Goal: Task Accomplishment & Management: Manage account settings

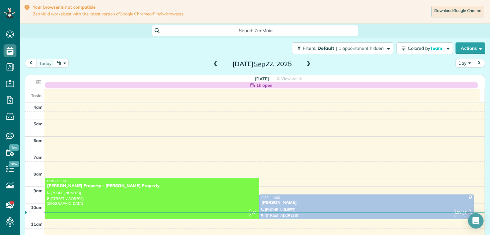
scroll to position [50, 0]
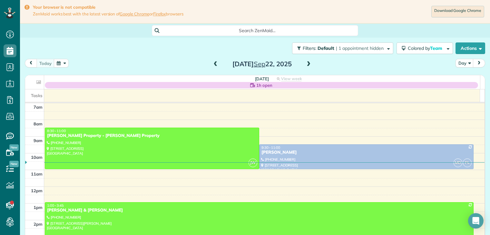
click at [307, 65] on span at bounding box center [308, 65] width 7 height 6
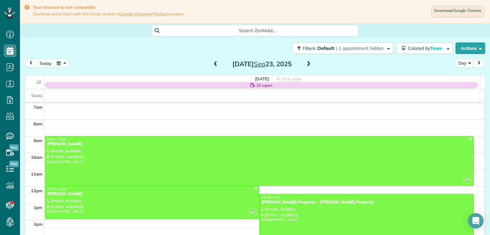
click at [306, 64] on span at bounding box center [308, 65] width 7 height 6
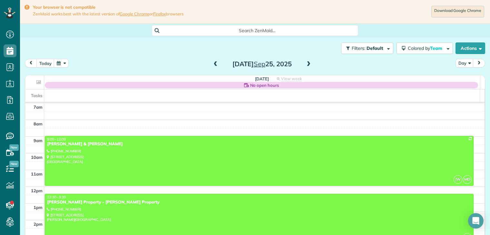
click at [212, 64] on span at bounding box center [215, 65] width 7 height 6
click at [213, 64] on span at bounding box center [215, 65] width 7 height 6
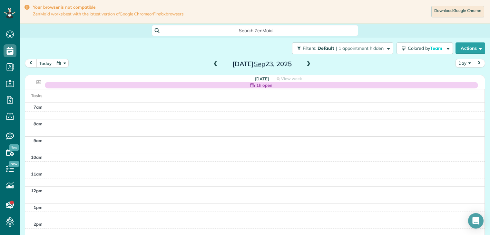
click at [307, 64] on span at bounding box center [308, 65] width 7 height 6
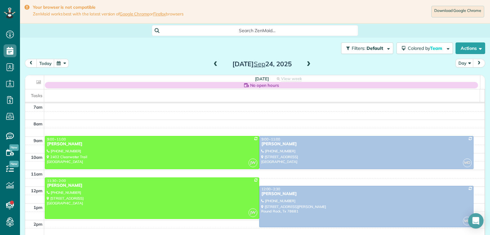
click at [309, 63] on span at bounding box center [308, 65] width 7 height 6
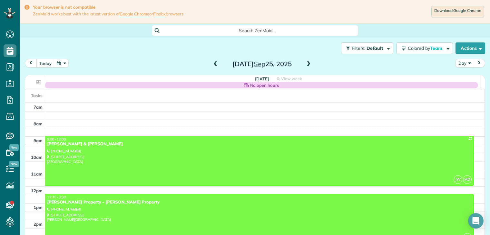
click at [309, 63] on span at bounding box center [308, 65] width 7 height 6
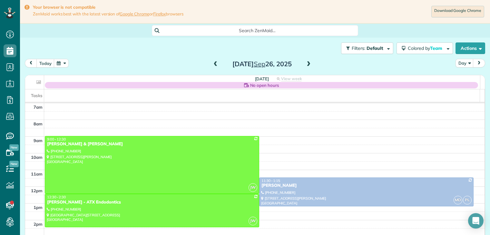
click at [213, 63] on span at bounding box center [215, 65] width 7 height 6
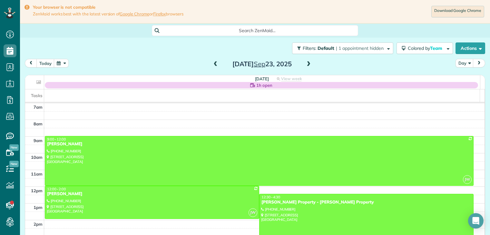
click at [213, 63] on span at bounding box center [215, 65] width 7 height 6
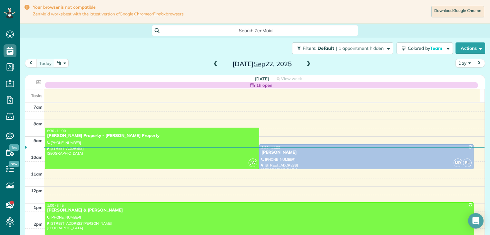
click at [213, 63] on span at bounding box center [215, 65] width 7 height 6
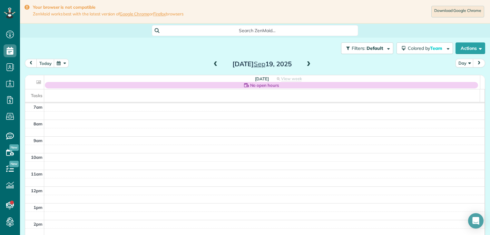
click at [213, 63] on span at bounding box center [215, 65] width 7 height 6
click at [307, 63] on span at bounding box center [308, 65] width 7 height 6
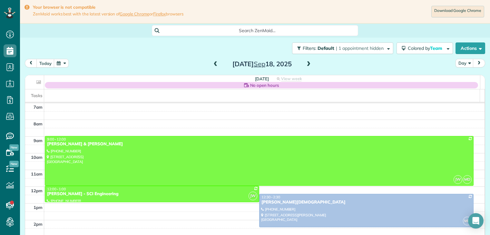
click at [307, 63] on span at bounding box center [308, 65] width 7 height 6
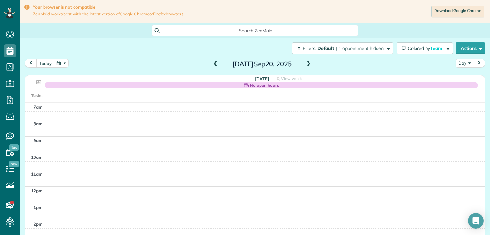
click at [214, 64] on span at bounding box center [215, 65] width 7 height 6
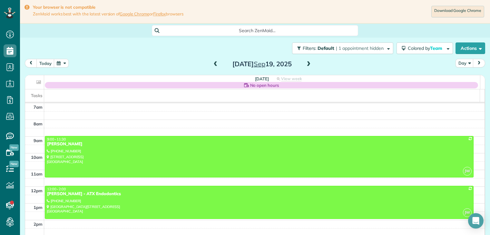
click at [213, 64] on span at bounding box center [215, 65] width 7 height 6
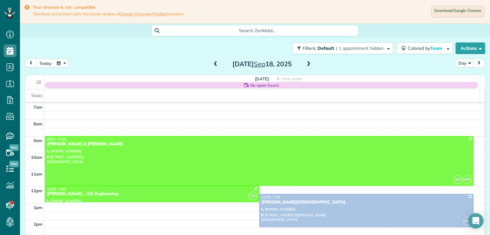
click at [213, 64] on span at bounding box center [215, 65] width 7 height 6
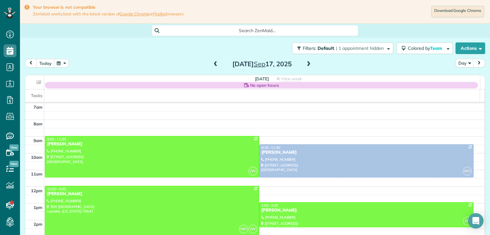
click at [213, 64] on span at bounding box center [215, 65] width 7 height 6
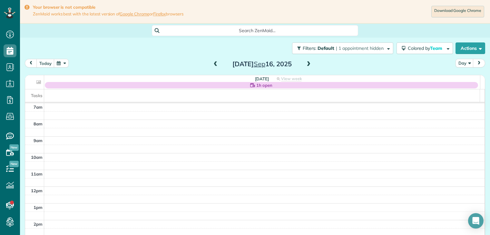
click at [213, 64] on span at bounding box center [215, 65] width 7 height 6
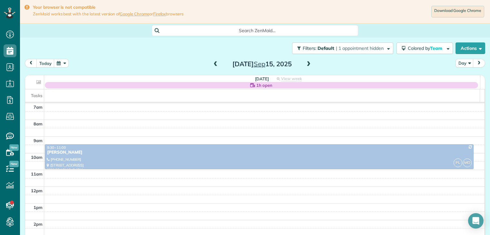
click at [306, 64] on span at bounding box center [308, 65] width 7 height 6
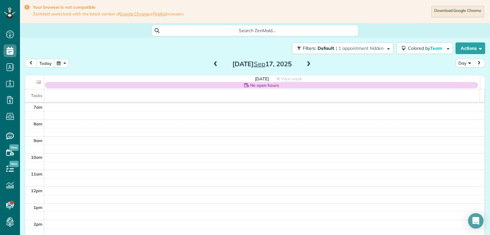
click at [214, 65] on span at bounding box center [215, 65] width 7 height 6
click at [306, 65] on span at bounding box center [308, 65] width 7 height 6
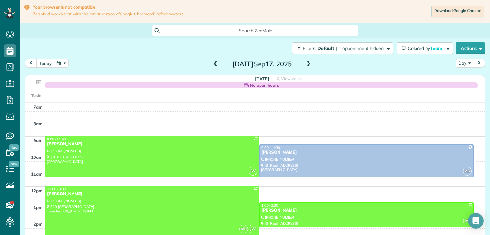
click at [307, 64] on span at bounding box center [308, 65] width 7 height 6
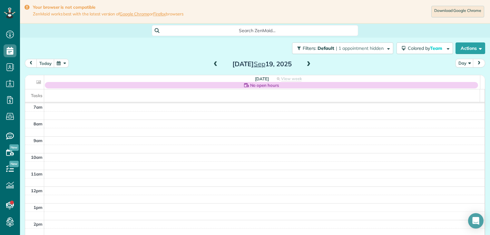
click at [213, 66] on span at bounding box center [215, 65] width 7 height 6
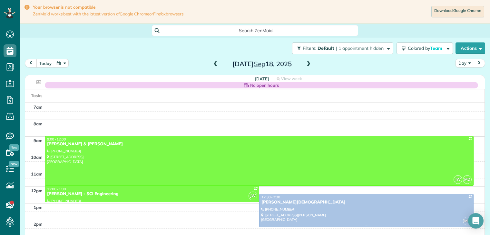
click at [286, 201] on div "[PERSON_NAME][DEMOGRAPHIC_DATA]" at bounding box center [366, 202] width 210 height 5
click at [0, 0] on div at bounding box center [0, 0] width 0 height 0
click at [304, 202] on div "[PERSON_NAME][DEMOGRAPHIC_DATA]" at bounding box center [366, 202] width 210 height 5
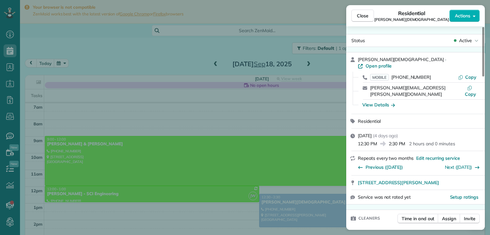
click at [417, 102] on div "View Details" at bounding box center [418, 105] width 119 height 6
click at [393, 104] on icon "button" at bounding box center [393, 105] width 4 height 3
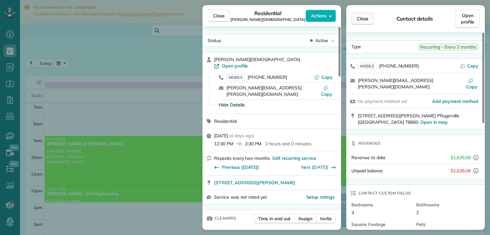
click at [366, 19] on span "Close" at bounding box center [363, 18] width 12 height 6
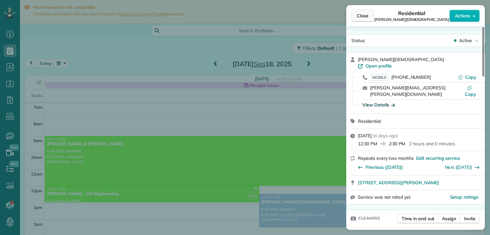
click at [368, 15] on button "Close" at bounding box center [362, 16] width 23 height 12
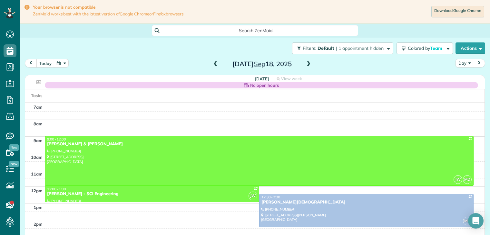
click at [368, 15] on button "Close" at bounding box center [362, 16] width 23 height 12
click at [51, 62] on button "today" at bounding box center [45, 63] width 18 height 9
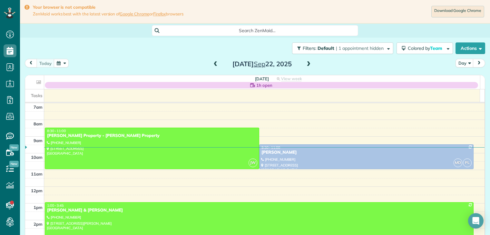
click at [306, 64] on span at bounding box center [308, 65] width 7 height 6
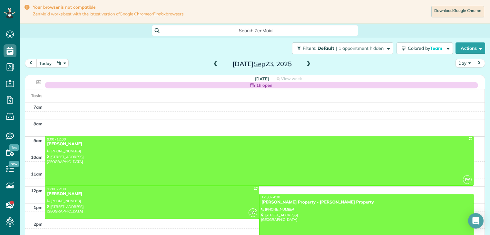
click at [306, 64] on span at bounding box center [308, 65] width 7 height 6
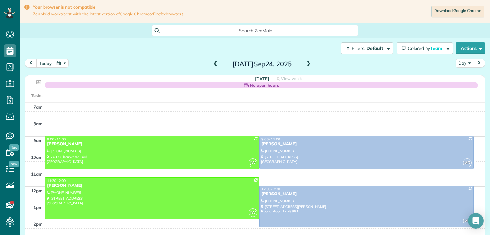
click at [307, 65] on span at bounding box center [308, 65] width 7 height 6
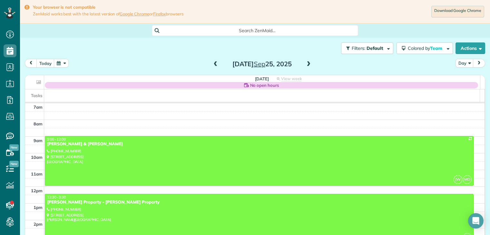
click at [213, 64] on span at bounding box center [215, 65] width 7 height 6
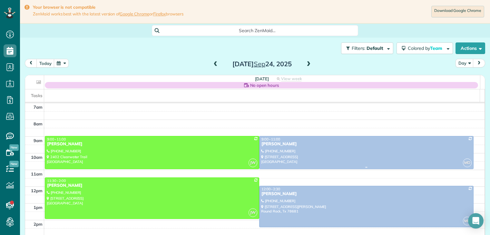
click at [272, 142] on div "[PERSON_NAME]" at bounding box center [366, 144] width 210 height 5
click at [0, 0] on div at bounding box center [0, 0] width 0 height 0
click at [272, 142] on div at bounding box center [245, 117] width 490 height 235
click at [272, 145] on div "[PERSON_NAME]" at bounding box center [366, 144] width 210 height 5
click at [0, 0] on div at bounding box center [0, 0] width 0 height 0
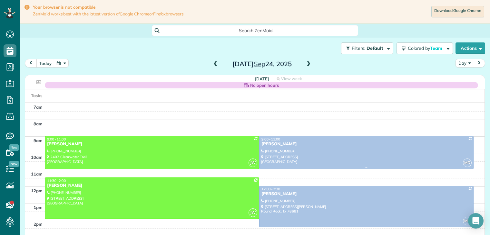
click at [272, 145] on div "[PERSON_NAME]" at bounding box center [366, 144] width 210 height 5
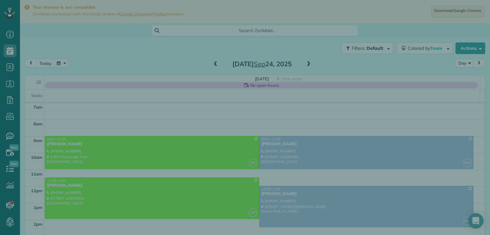
click at [272, 145] on div "Close Cleaners" at bounding box center [245, 117] width 490 height 235
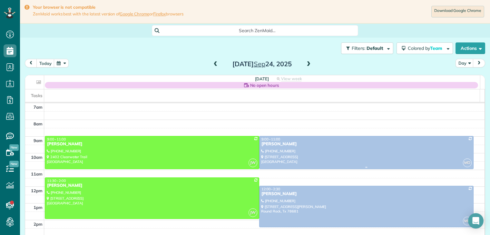
click at [272, 145] on div "[PERSON_NAME]" at bounding box center [366, 144] width 210 height 5
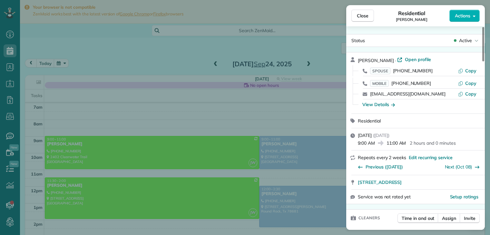
click at [441, 103] on div "View Details" at bounding box center [418, 104] width 119 height 6
click at [445, 221] on span "Assign" at bounding box center [449, 218] width 14 height 6
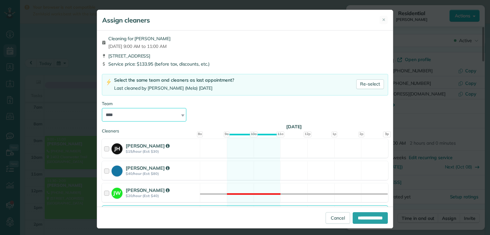
click at [141, 115] on select "**********" at bounding box center [144, 115] width 84 height 14
select select "*****"
click at [102, 108] on select "**********" at bounding box center [144, 115] width 84 height 14
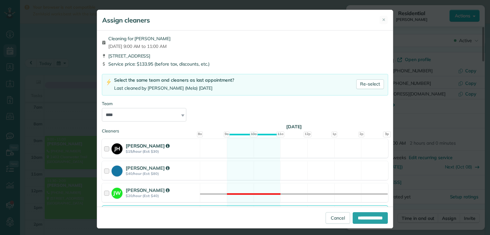
drag, startPoint x: 138, startPoint y: 122, endPoint x: 129, endPoint y: 152, distance: 31.6
click at [129, 152] on strong "$15/hour (Est: $30)" at bounding box center [162, 151] width 72 height 5
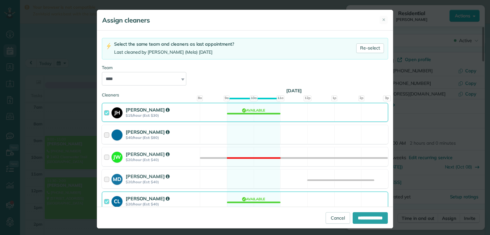
scroll to position [62, 0]
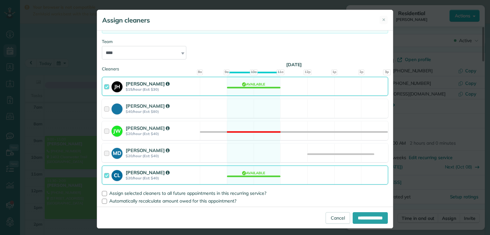
click at [104, 86] on div at bounding box center [107, 87] width 7 height 12
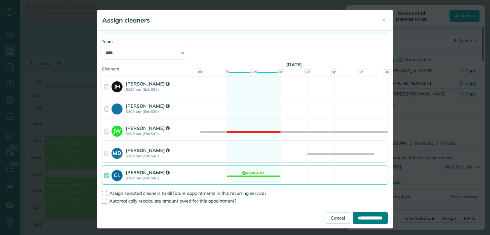
click at [354, 219] on input "**********" at bounding box center [369, 219] width 35 height 12
type input "**********"
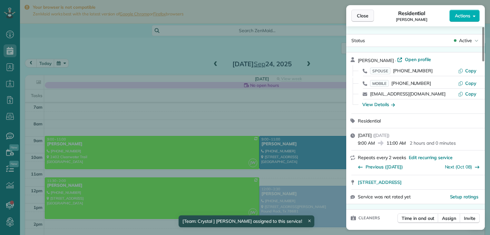
click at [367, 18] on span "Close" at bounding box center [363, 16] width 12 height 6
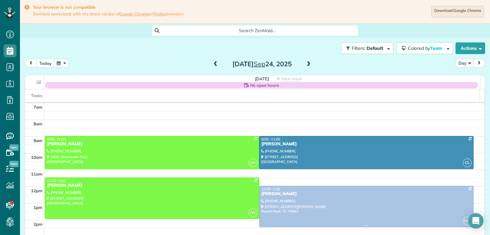
click at [284, 193] on div "[PERSON_NAME]" at bounding box center [366, 194] width 210 height 5
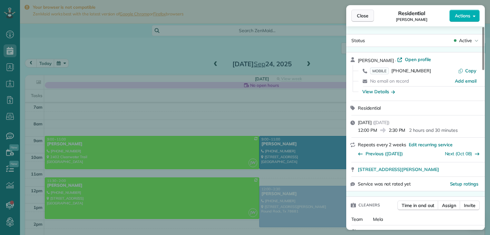
click at [364, 16] on span "Close" at bounding box center [363, 16] width 12 height 6
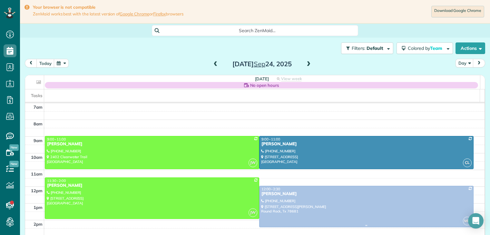
click at [270, 194] on div "[PERSON_NAME]" at bounding box center [366, 194] width 210 height 5
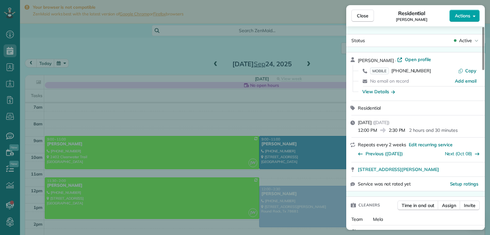
click at [462, 17] on span "Actions" at bounding box center [461, 16] width 15 height 6
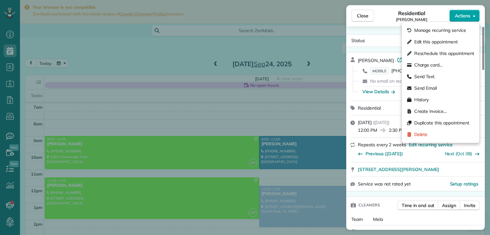
click at [462, 17] on span "Actions" at bounding box center [461, 16] width 15 height 6
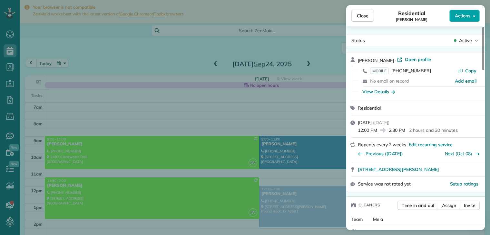
click at [462, 17] on span "Actions" at bounding box center [461, 16] width 15 height 6
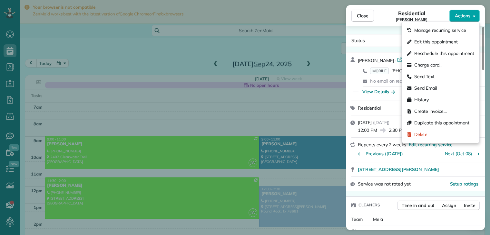
click at [462, 17] on span "Actions" at bounding box center [461, 16] width 15 height 6
click at [461, 17] on span "Actions" at bounding box center [461, 16] width 15 height 6
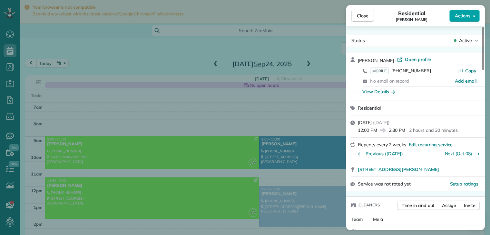
click at [461, 17] on span "Actions" at bounding box center [461, 16] width 15 height 6
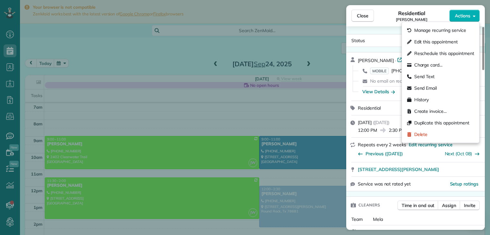
click at [377, 19] on div "Residential [PERSON_NAME]" at bounding box center [411, 15] width 75 height 13
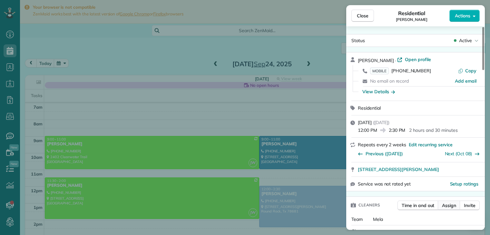
click at [451, 206] on span "Assign" at bounding box center [449, 206] width 14 height 6
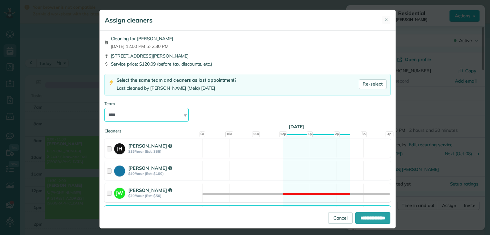
click at [132, 113] on select "**********" at bounding box center [146, 115] width 84 height 14
select select "*****"
click at [104, 108] on select "**********" at bounding box center [146, 115] width 84 height 14
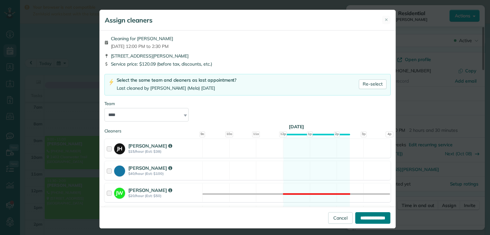
click at [357, 215] on input "**********" at bounding box center [372, 219] width 35 height 12
type input "**********"
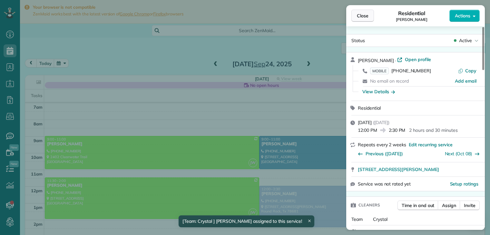
click at [365, 17] on span "Close" at bounding box center [363, 16] width 12 height 6
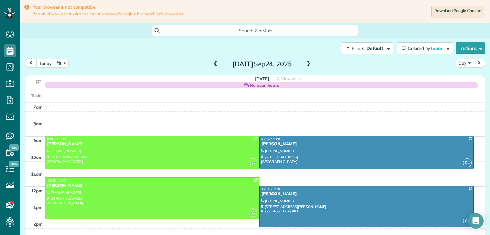
click at [213, 64] on span at bounding box center [215, 65] width 7 height 6
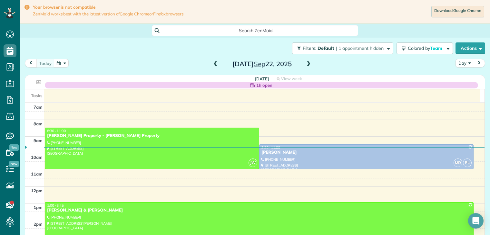
click at [307, 64] on span at bounding box center [308, 65] width 7 height 6
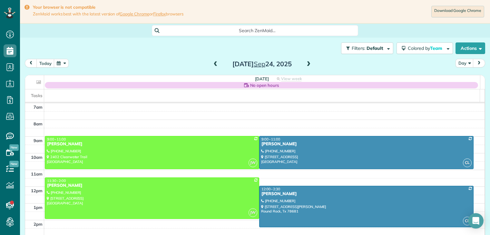
click at [306, 63] on span at bounding box center [308, 65] width 7 height 6
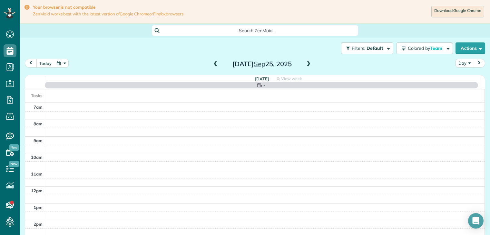
click at [306, 63] on span at bounding box center [308, 65] width 7 height 6
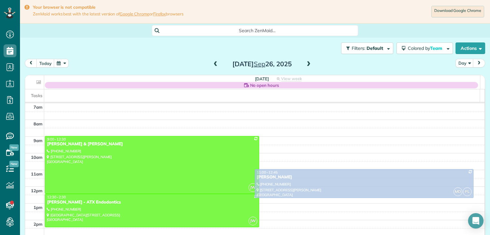
drag, startPoint x: 276, startPoint y: 182, endPoint x: 279, endPoint y: 175, distance: 7.6
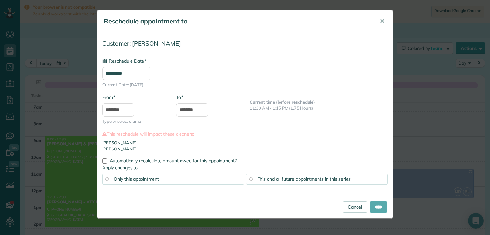
type input "**********"
click at [377, 208] on input "****" at bounding box center [377, 208] width 17 height 12
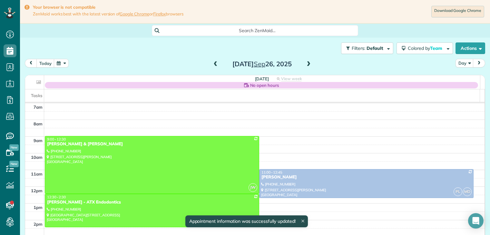
click at [213, 63] on span at bounding box center [215, 65] width 7 height 6
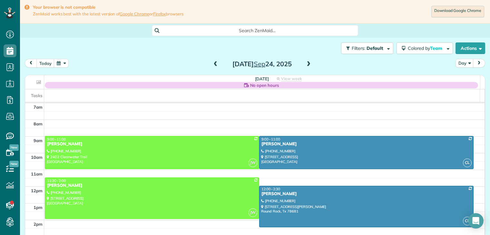
click at [305, 63] on span at bounding box center [308, 65] width 7 height 6
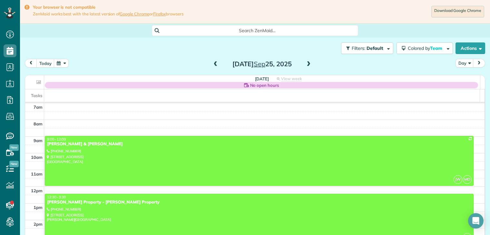
click at [213, 64] on span at bounding box center [215, 65] width 7 height 6
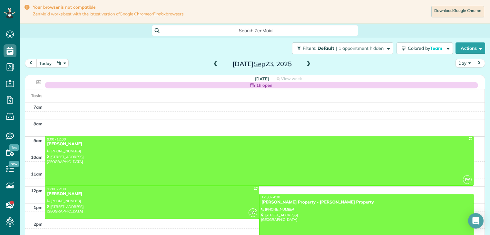
click at [213, 65] on span at bounding box center [215, 65] width 7 height 6
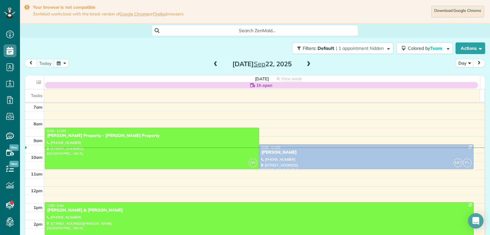
click at [308, 63] on span at bounding box center [308, 65] width 7 height 6
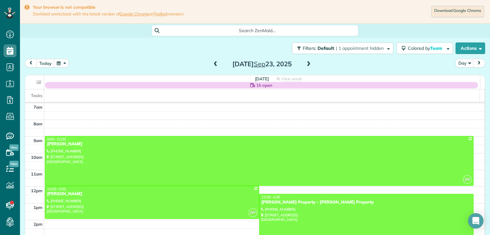
click at [294, 206] on div at bounding box center [366, 228] width 214 height 66
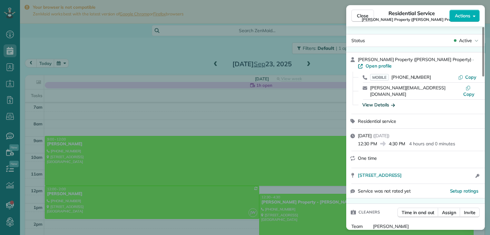
click at [394, 104] on icon "button" at bounding box center [393, 105] width 4 height 3
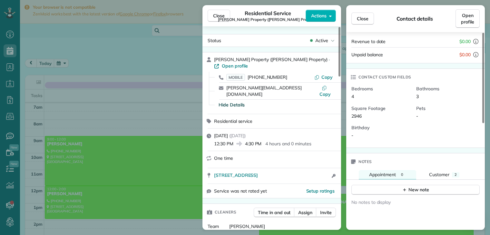
scroll to position [233, 0]
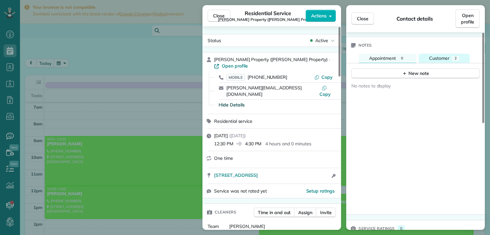
click at [446, 55] on span "Customer" at bounding box center [439, 58] width 20 height 6
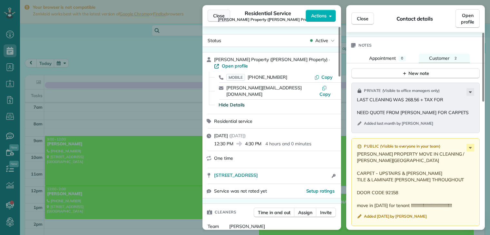
click at [220, 14] on span "Close" at bounding box center [219, 16] width 12 height 6
